Goal: Task Accomplishment & Management: Manage account settings

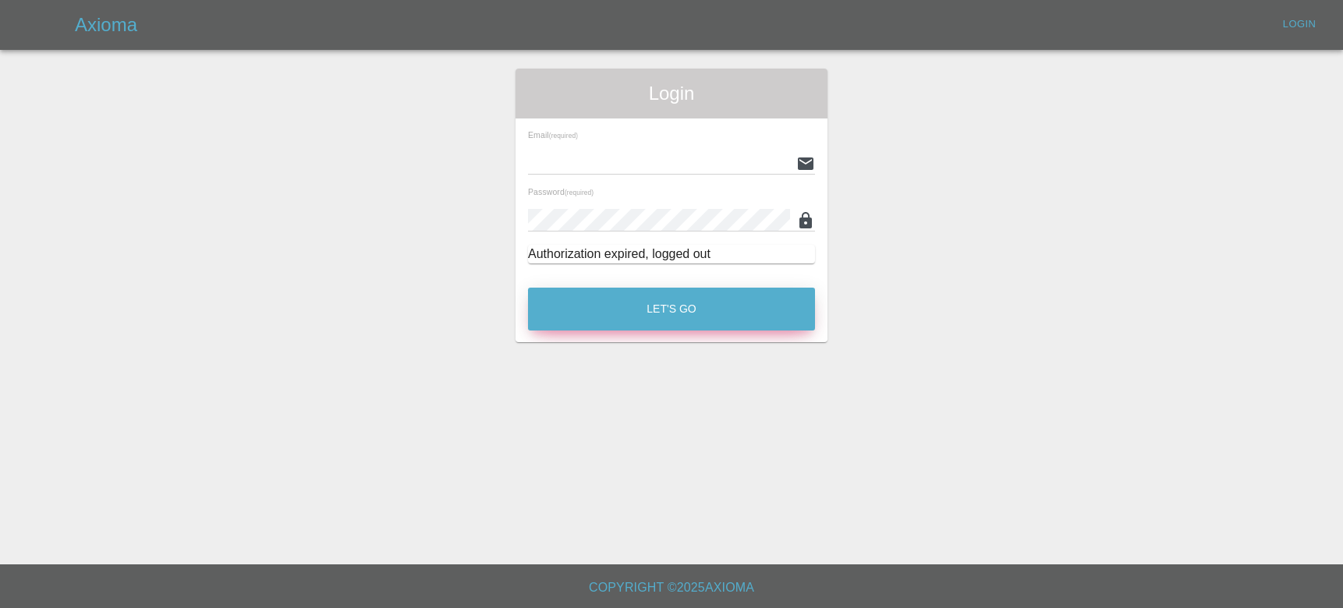
type input "[EMAIL_ADDRESS][DOMAIN_NAME]"
click at [630, 314] on button "Let's Go" at bounding box center [671, 309] width 287 height 43
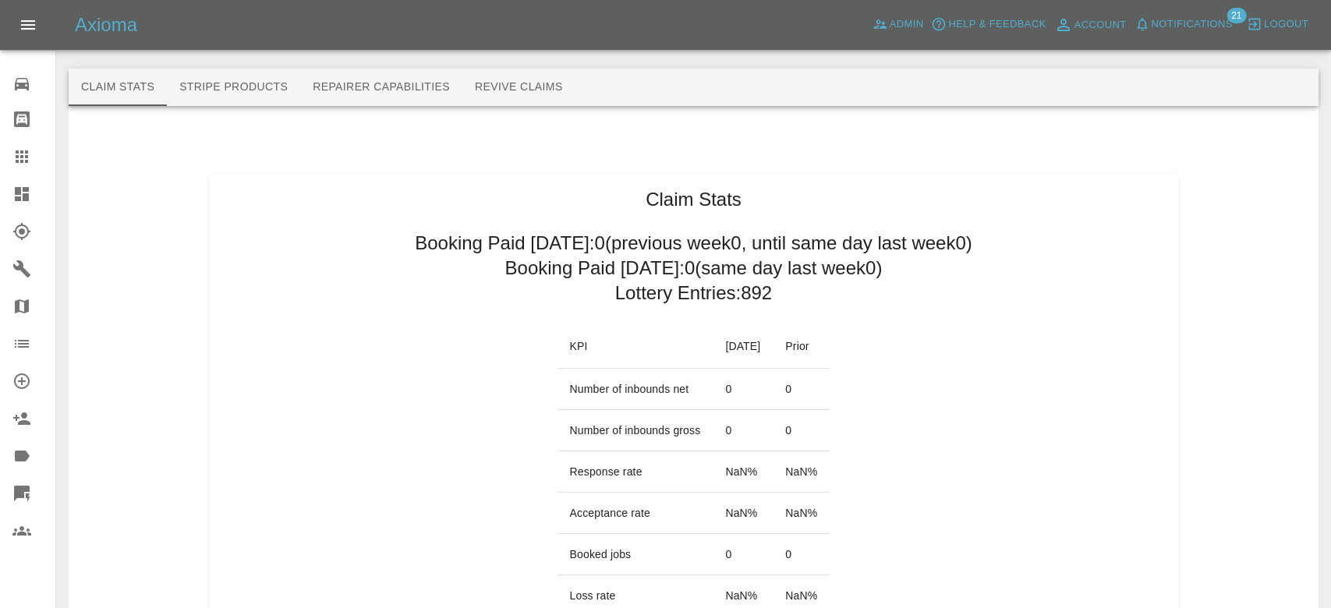
click at [1215, 27] on span "Notifications" at bounding box center [1192, 25] width 81 height 18
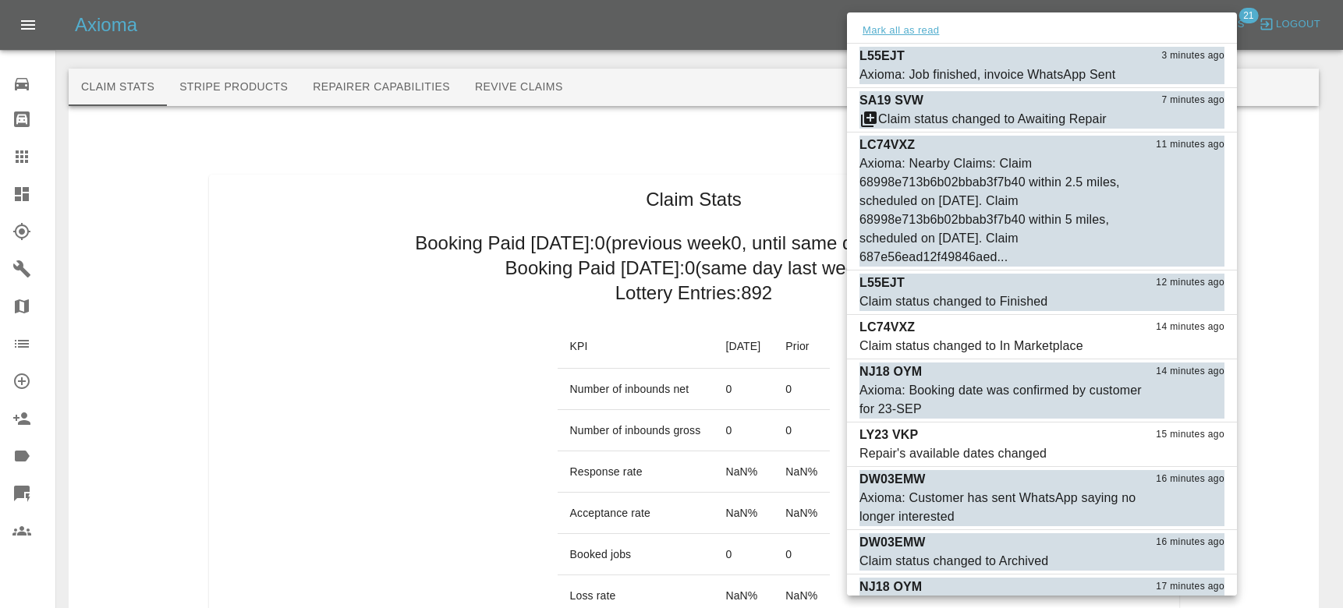
click at [889, 34] on button "Mark all as read" at bounding box center [900, 31] width 83 height 18
click at [880, 32] on div at bounding box center [671, 304] width 1343 height 608
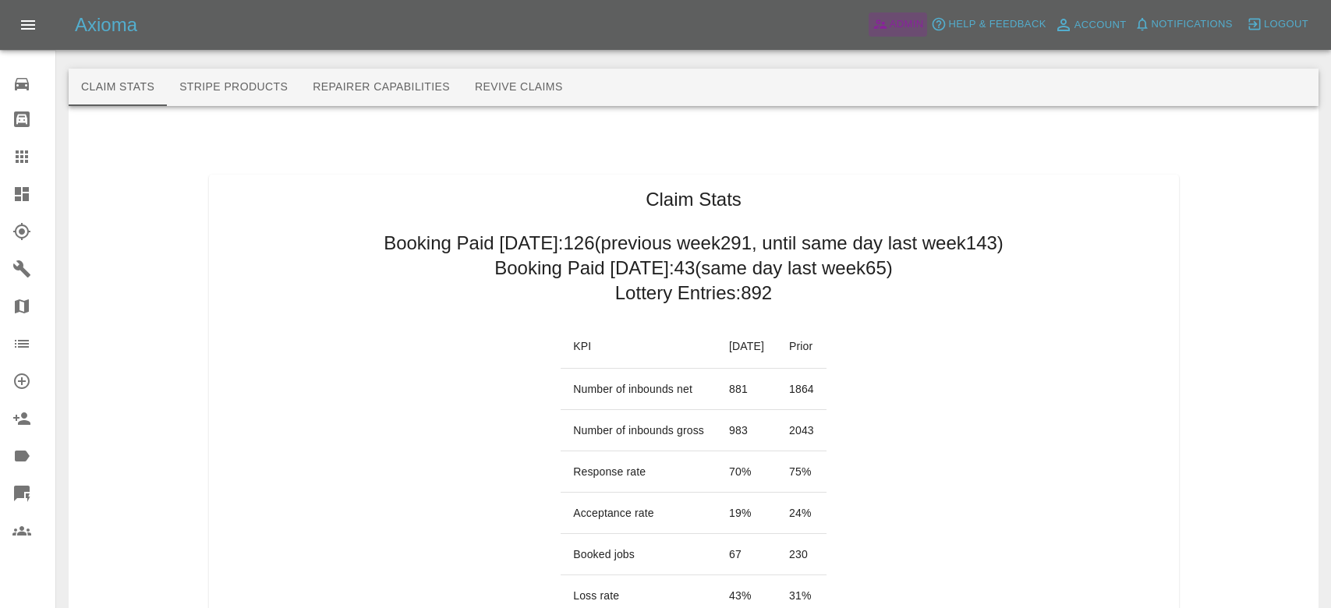
click at [898, 27] on span "Admin" at bounding box center [907, 25] width 34 height 18
